Goal: Entertainment & Leisure: Consume media (video, audio)

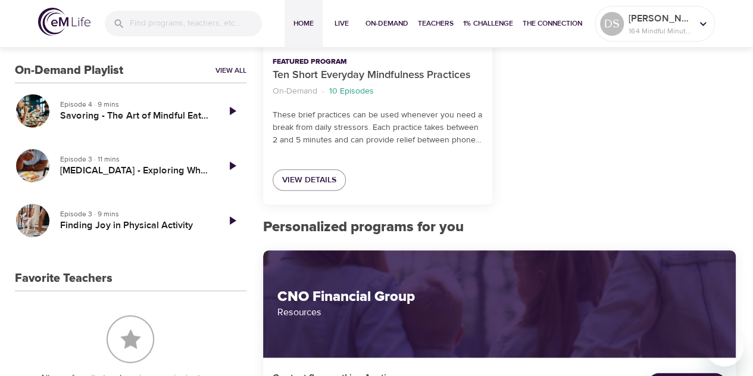
scroll to position [306, 0]
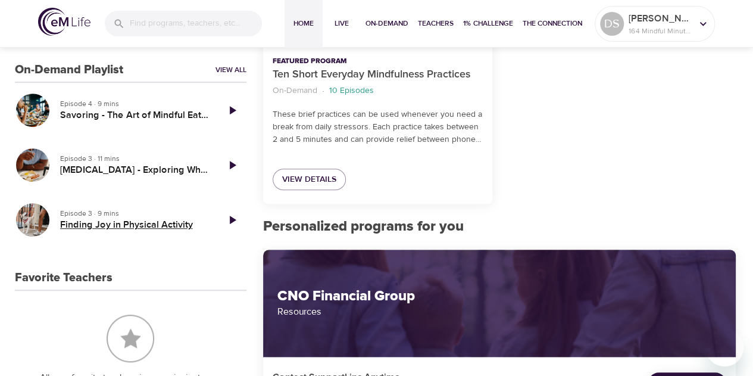
click at [179, 220] on h5 "Finding Joy in Physical Activity" at bounding box center [134, 224] width 148 height 12
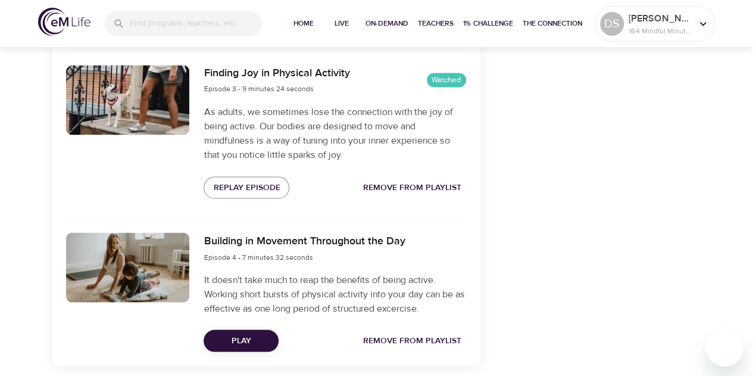
scroll to position [1005, 0]
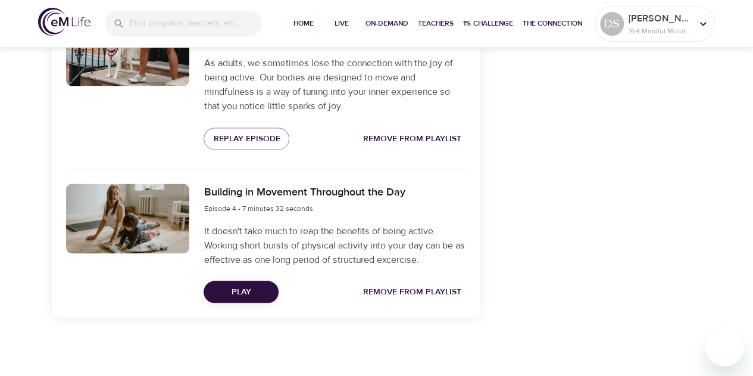
click at [252, 287] on span "Play" at bounding box center [241, 291] width 56 height 15
click at [242, 289] on span "Play" at bounding box center [241, 291] width 56 height 15
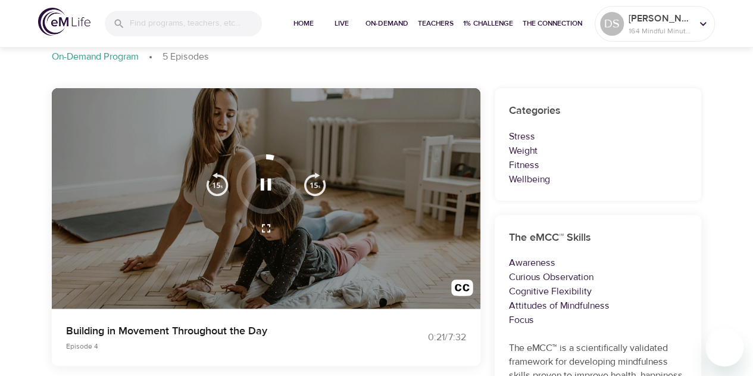
scroll to position [0, 0]
